Goal: Unclear

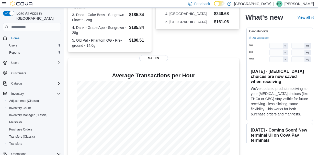
scroll to position [184, 0]
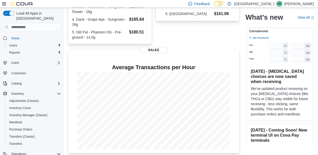
scroll to position [190, 0]
